Goal: Task Accomplishment & Management: Use online tool/utility

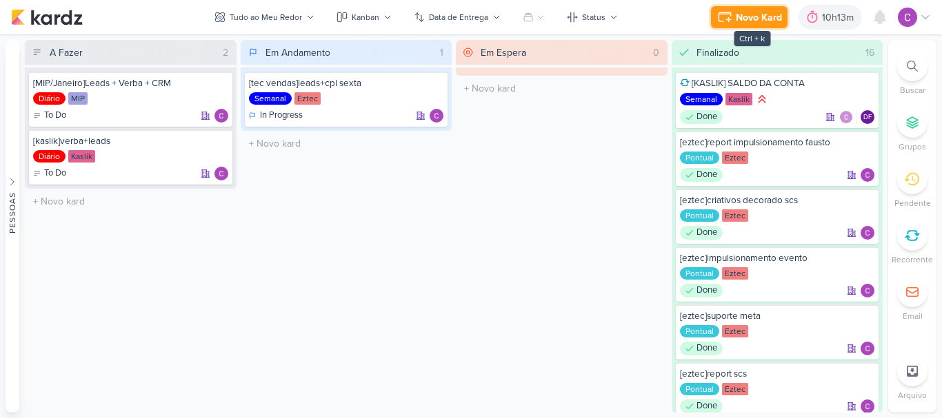
click at [769, 21] on div "Novo Kard" at bounding box center [758, 17] width 46 height 14
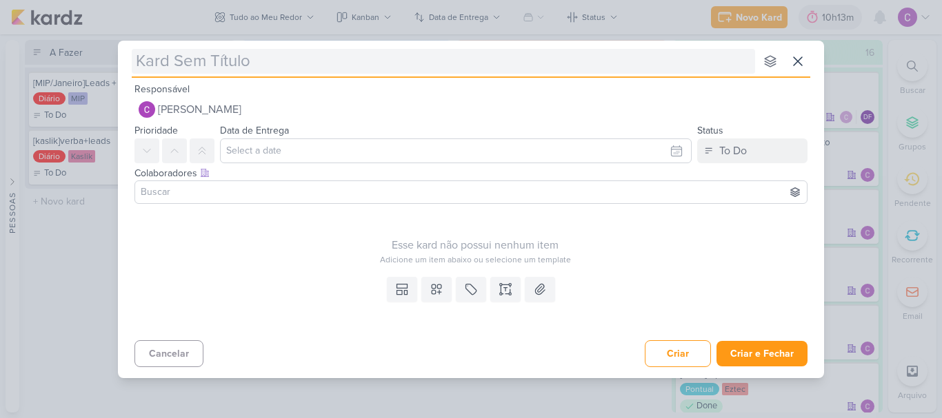
type input "["
type input "[kaslik]"
type input "[kaslik]estr"
type input "[kaslik]estru"
type input "[kaslik]estrutur"
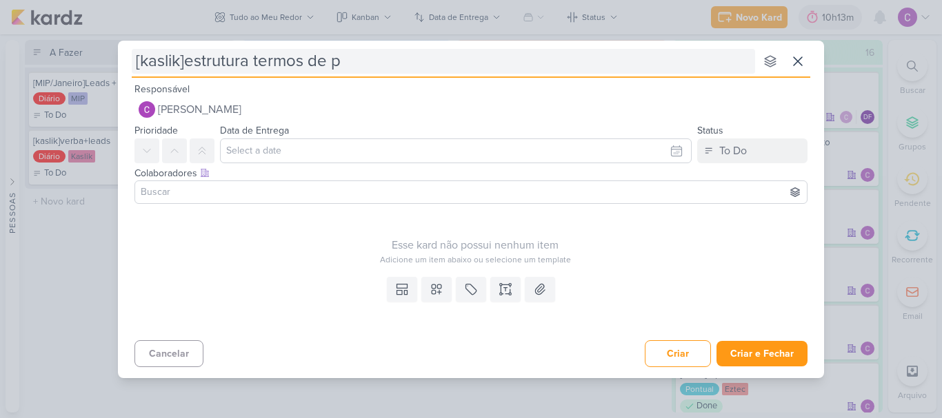
type input "[kaslik]estrutura termos de pe"
type input "[kaslik]estrutura termos de pesqui"
type input "[kaslik]estrutura termos de pesquisa"
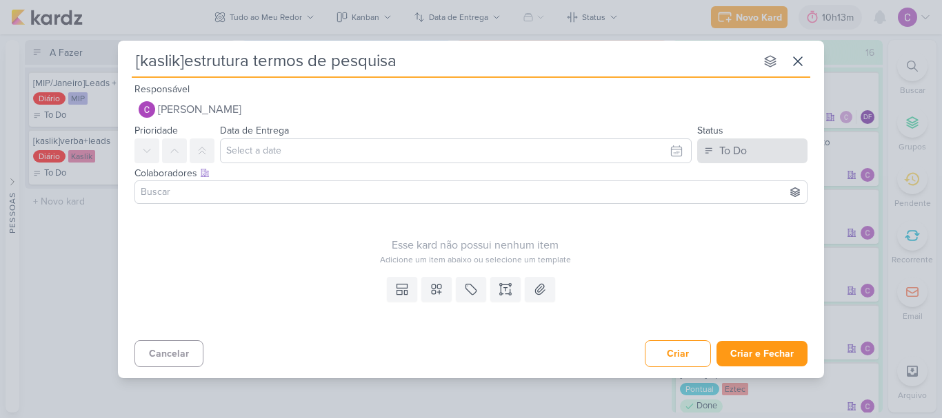
type input "[kaslik]estrutura termos de pesquisa"
click at [753, 156] on button "To Do" at bounding box center [752, 151] width 110 height 25
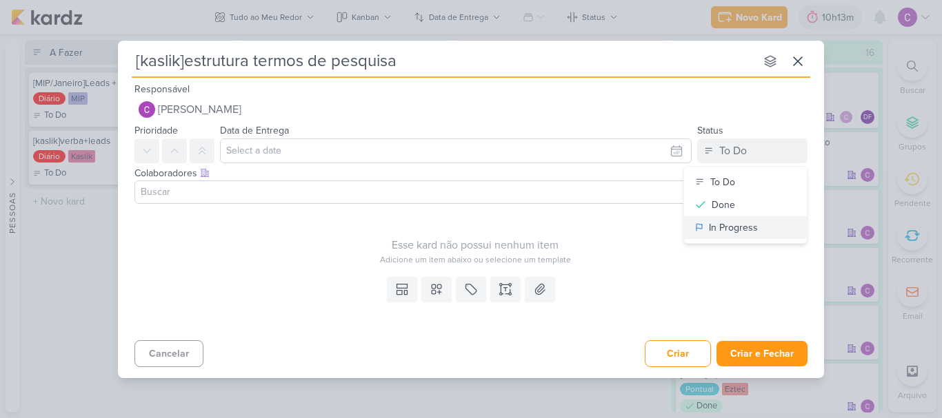
click at [726, 223] on div "In Progress" at bounding box center [733, 228] width 49 height 14
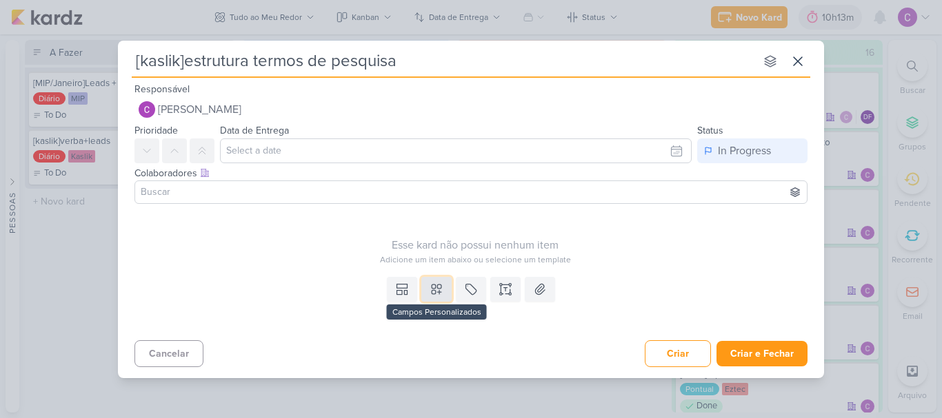
click at [438, 294] on icon at bounding box center [436, 290] width 14 height 14
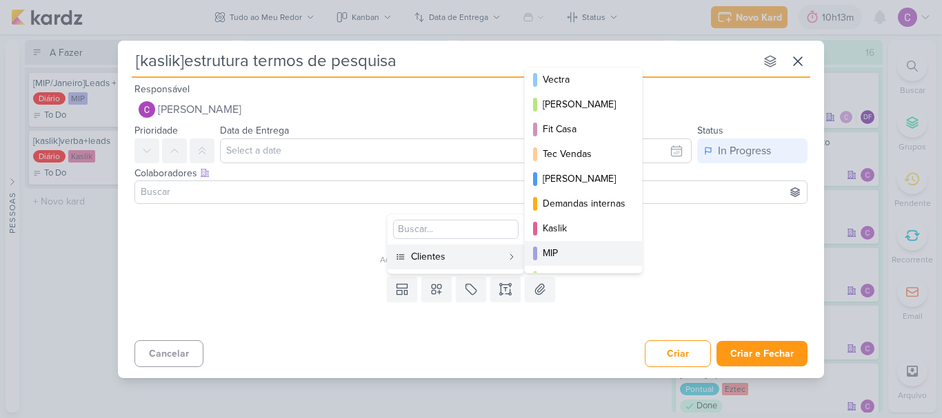
scroll to position [200, 0]
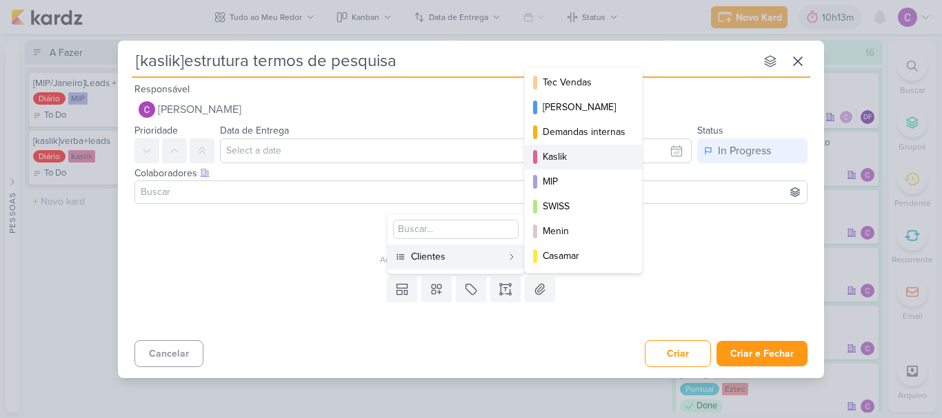
click at [573, 156] on div "Kaslik" at bounding box center [583, 157] width 83 height 14
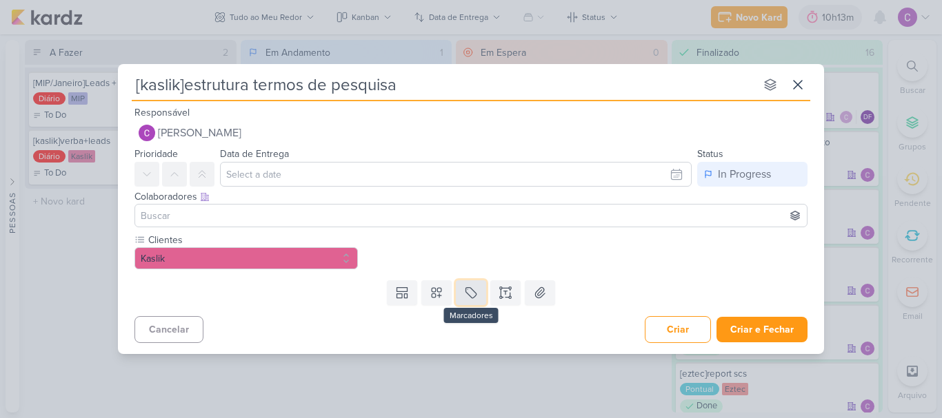
click at [469, 300] on button at bounding box center [471, 293] width 30 height 25
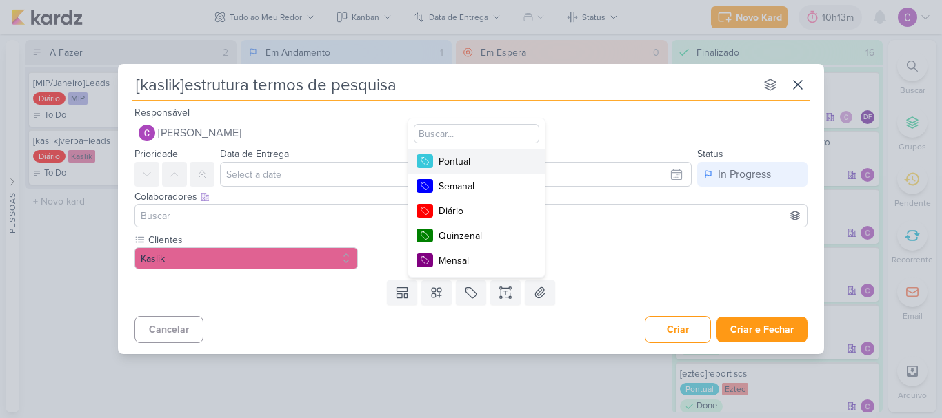
click at [479, 163] on div "Pontual" at bounding box center [483, 161] width 90 height 14
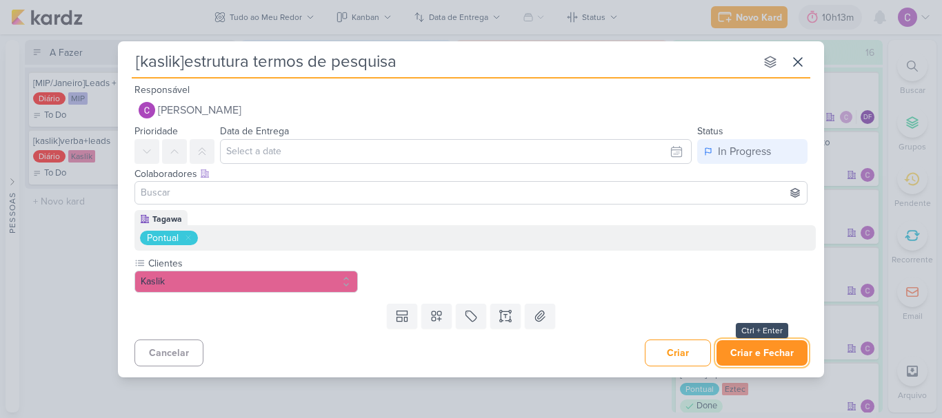
click at [768, 351] on button "Criar e Fechar" at bounding box center [761, 353] width 91 height 26
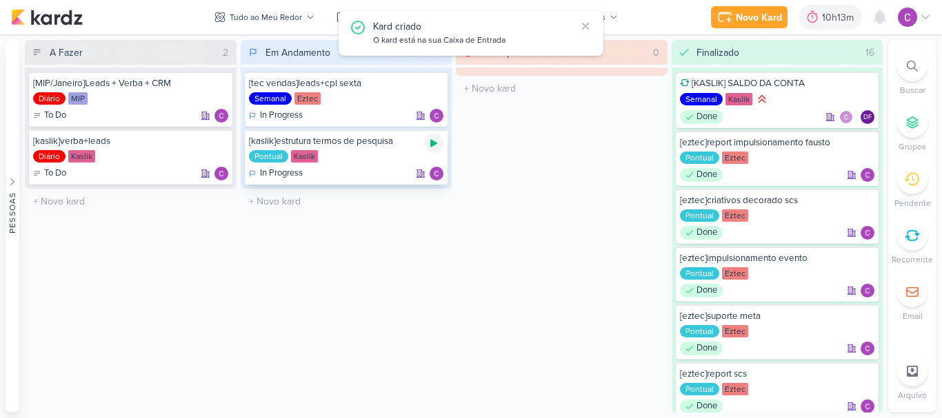
click at [429, 145] on icon at bounding box center [433, 143] width 11 height 11
click at [820, 21] on div "10h13m" at bounding box center [820, 17] width 36 height 14
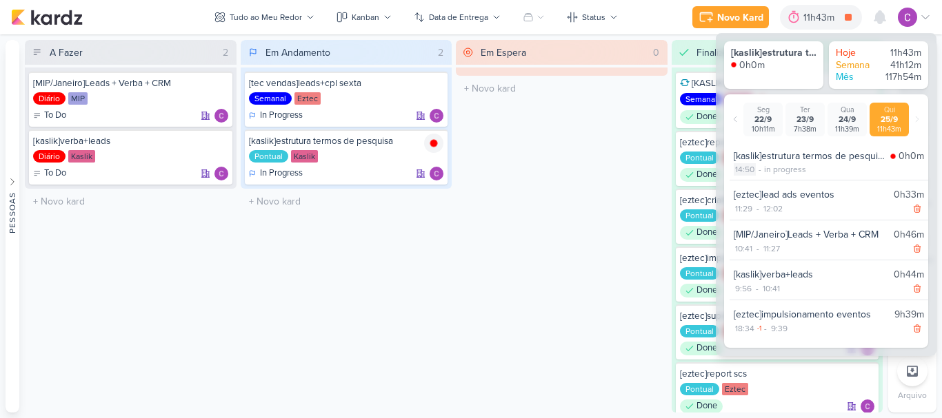
click at [744, 167] on div "14:50" at bounding box center [744, 169] width 22 height 12
select select "14"
click at [765, 187] on select "00 01 02 03 04 05 06 07 08 09 10 11 12 13 14 15 16 17 18 19 20 21 22 23 24 25 2…" at bounding box center [767, 187] width 19 height 17
select select "30"
click at [758, 179] on select "00 01 02 03 04 05 06 07 08 09 10 11 12 13 14 15 16 17 18 19 20 21 22 23 24 25 2…" at bounding box center [767, 187] width 19 height 17
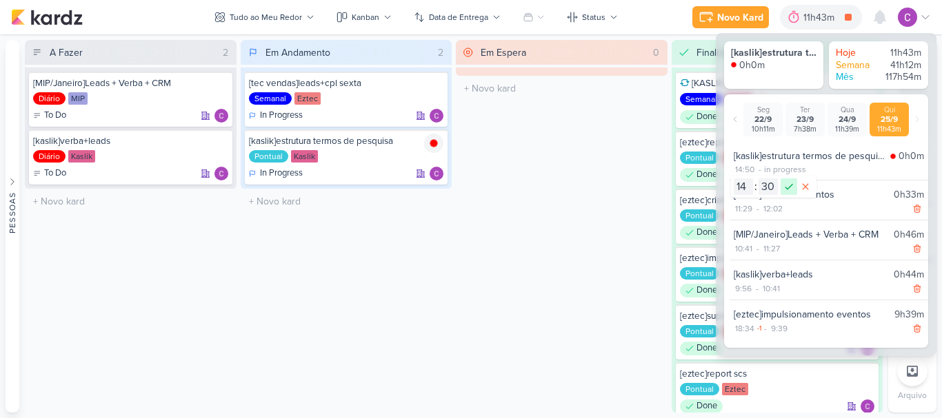
click at [789, 188] on icon at bounding box center [788, 187] width 17 height 17
drag, startPoint x: 576, startPoint y: 239, endPoint x: 569, endPoint y: 240, distance: 7.6
click at [576, 239] on div "Em Espera 0 O título do kard deve ter menos que 100 caracteres" at bounding box center [562, 226] width 212 height 373
